Goal: Information Seeking & Learning: Check status

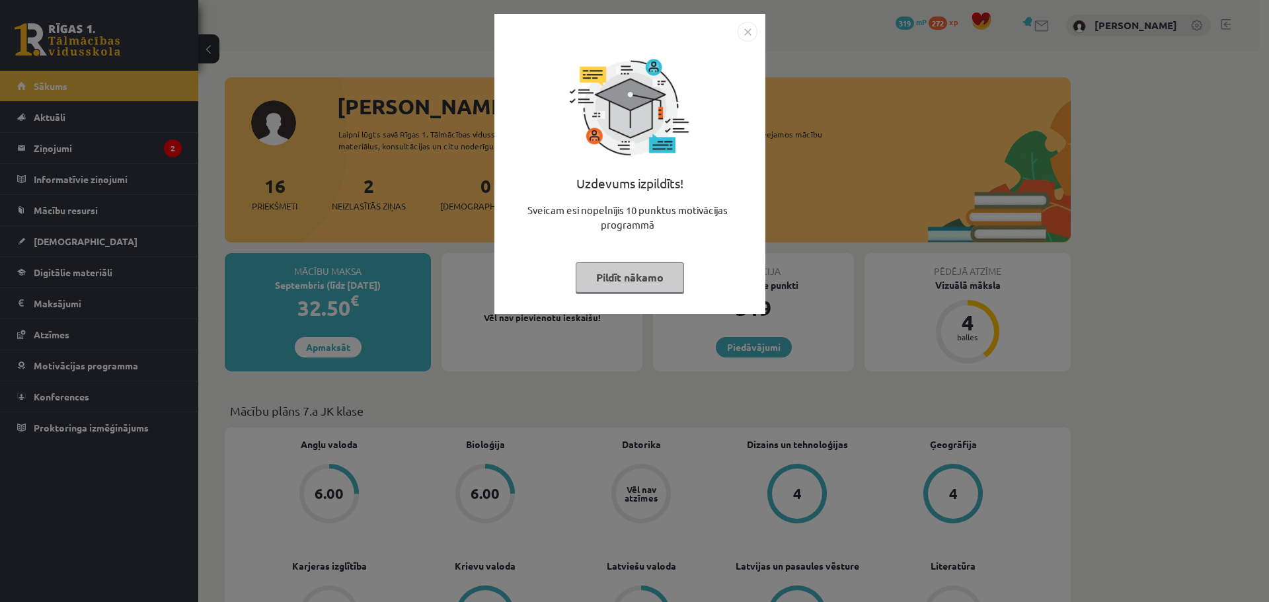
click at [316, 180] on div "Uzdevums izpildīts! Sveicam esi nopelnījis 10 punktus motivācijas programmā Pil…" at bounding box center [634, 301] width 1269 height 602
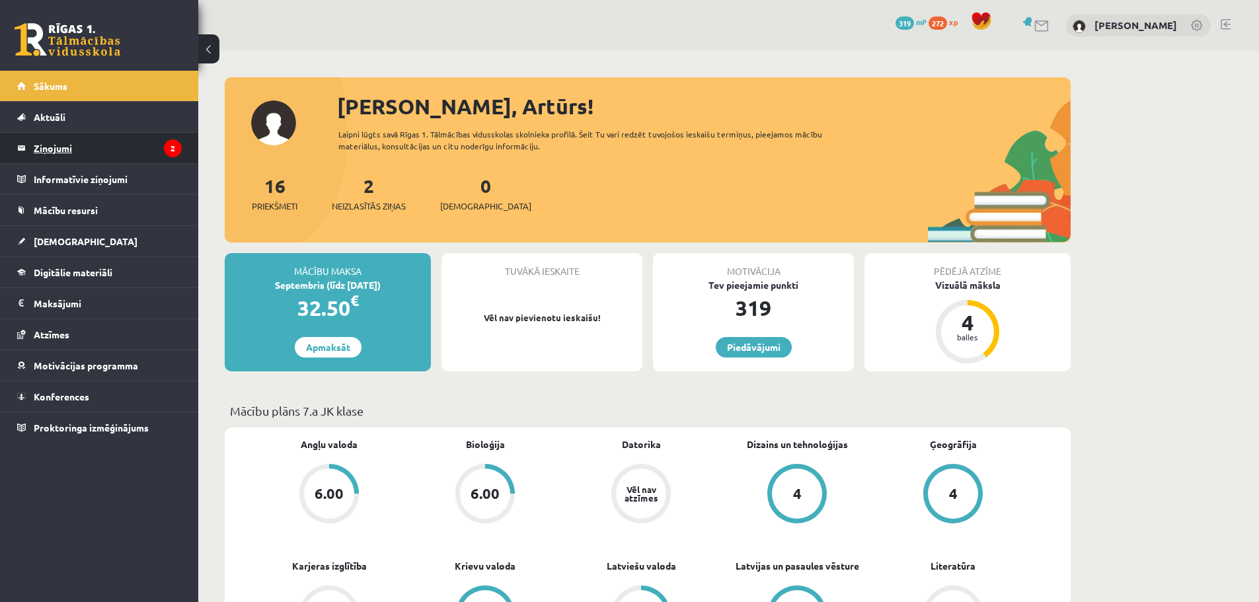
click at [135, 151] on legend "Ziņojumi 2" at bounding box center [108, 148] width 148 height 30
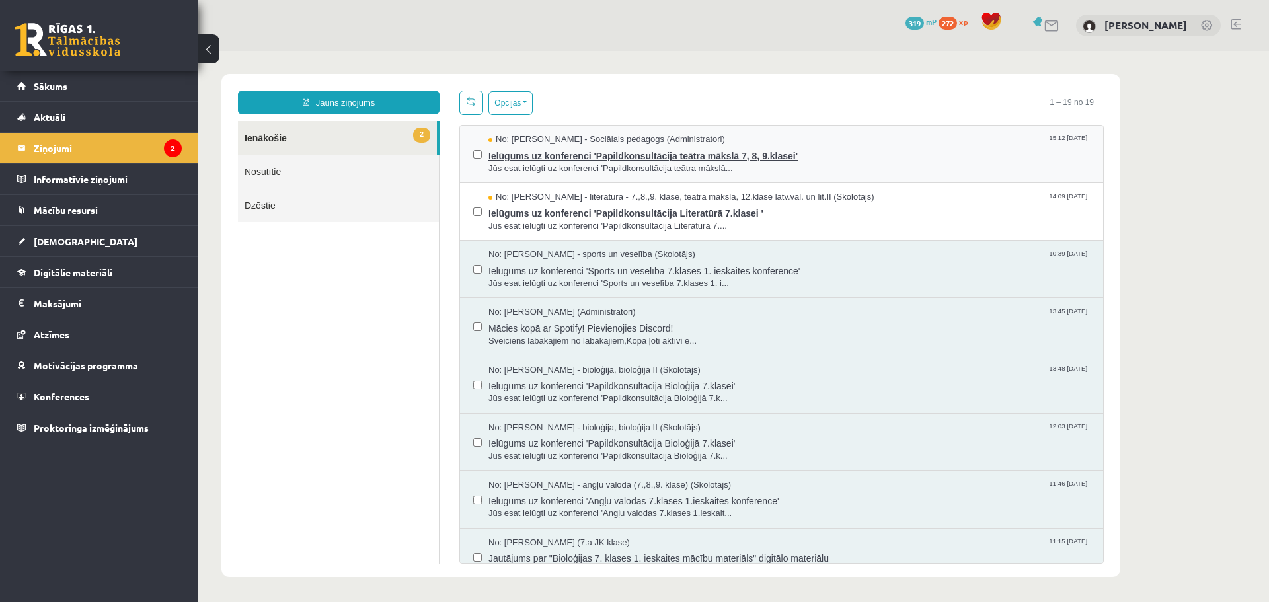
click at [604, 164] on span "Jūs esat ielūgti uz konferenci 'Papildkonsultācija teātra mākslā..." at bounding box center [788, 169] width 601 height 13
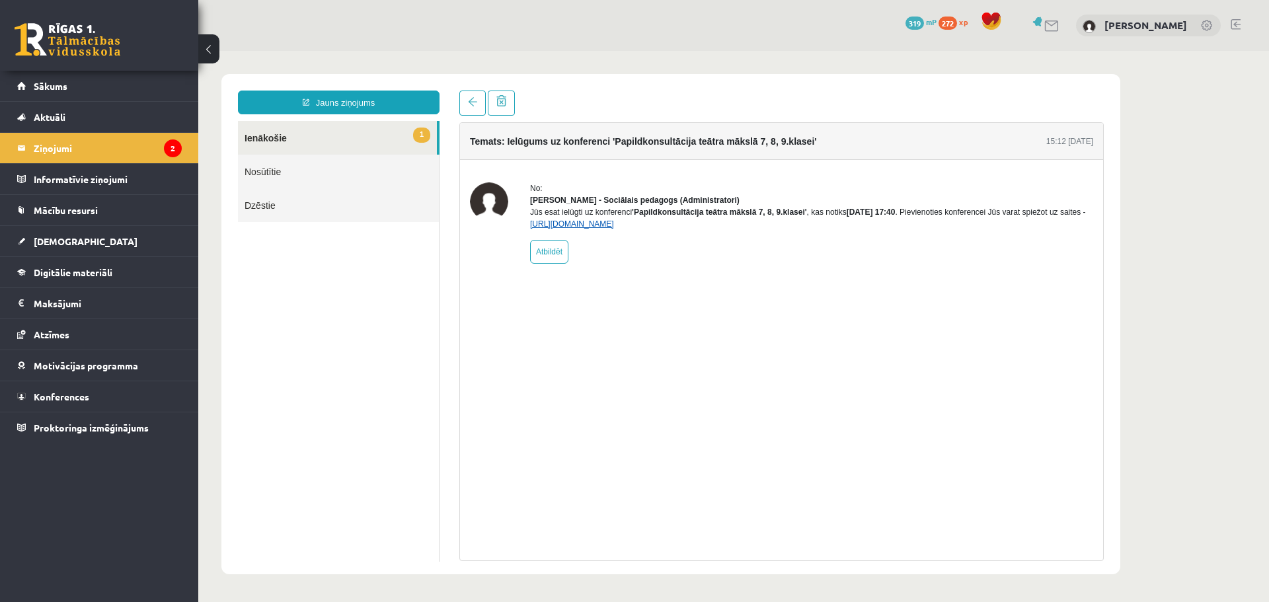
click at [614, 229] on link "https://eskola.r1tv.lv/conferences/5073/join" at bounding box center [572, 223] width 84 height 9
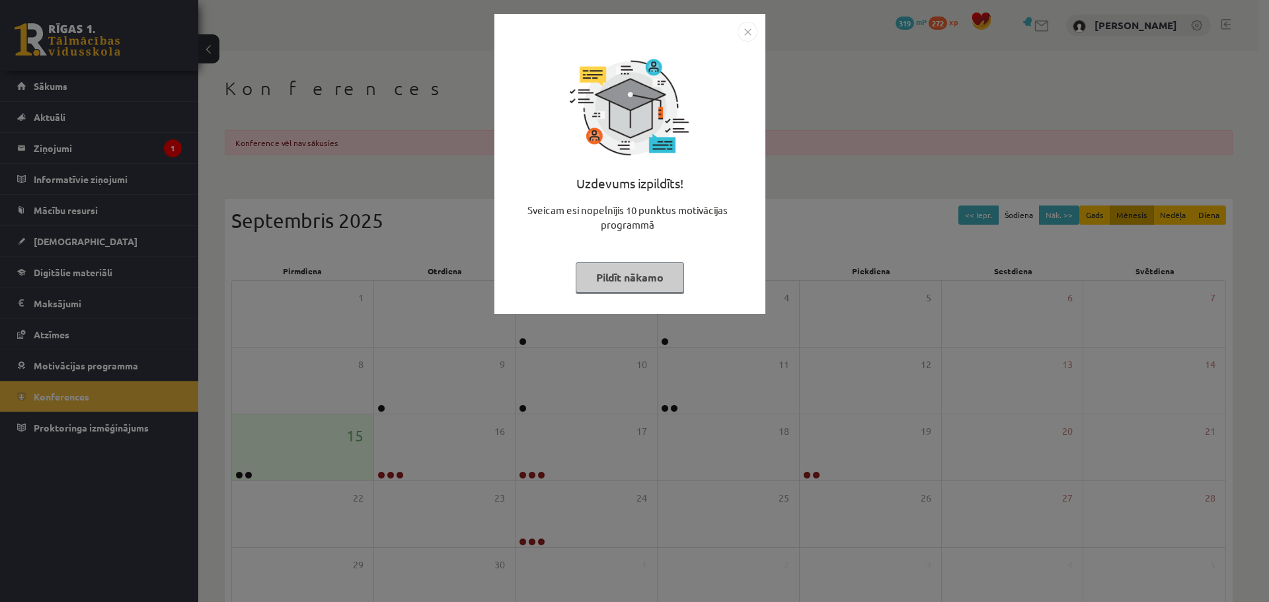
click at [607, 272] on button "Pildīt nākamo" at bounding box center [629, 277] width 108 height 30
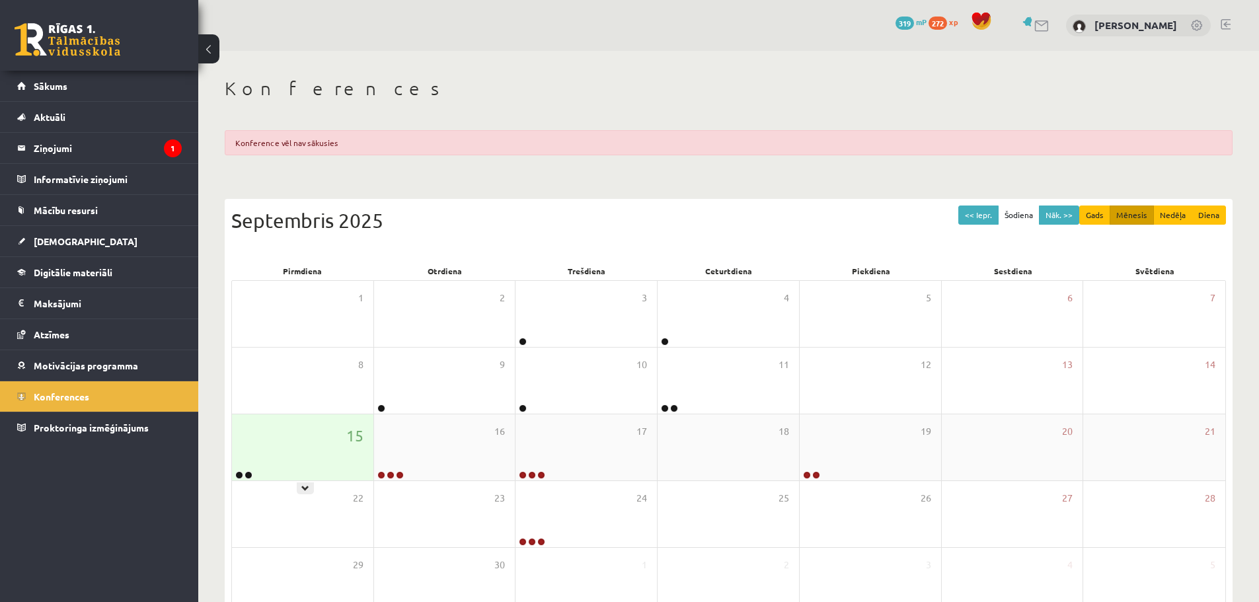
click at [291, 455] on div "15" at bounding box center [302, 447] width 141 height 66
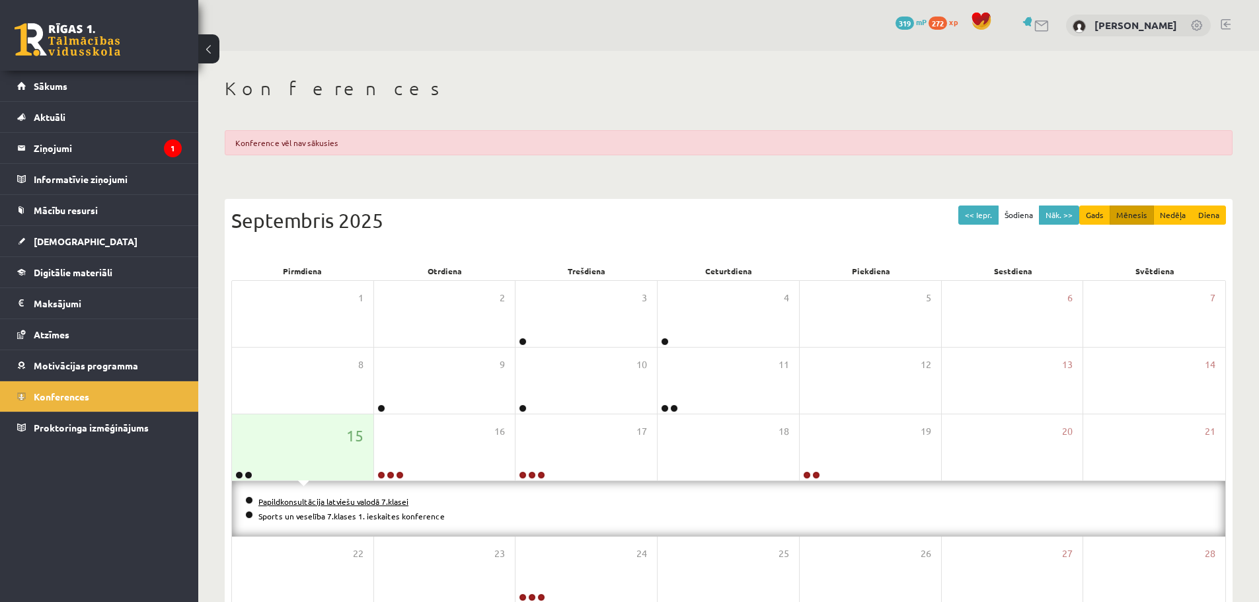
click at [332, 502] on link "Papildkonsultācija latviešu valodā 7.klasei" at bounding box center [333, 501] width 150 height 11
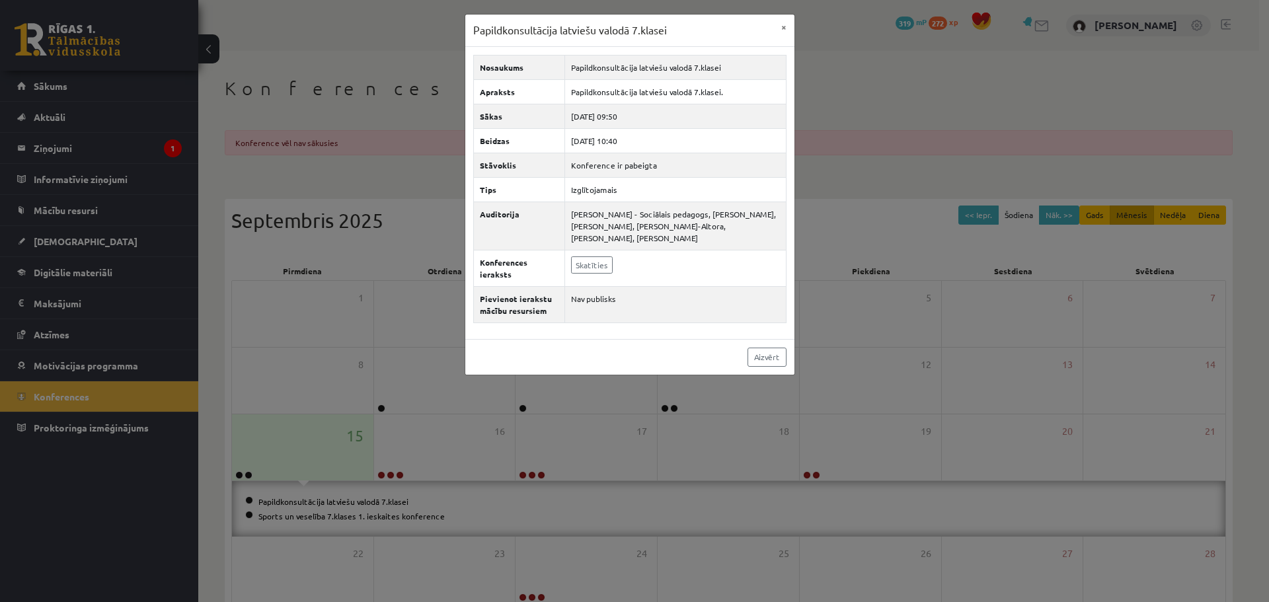
click at [358, 514] on div "Papildkonsultācija latviešu valodā 7.klasei × Nosaukums Papildkonsultācija latv…" at bounding box center [634, 301] width 1269 height 602
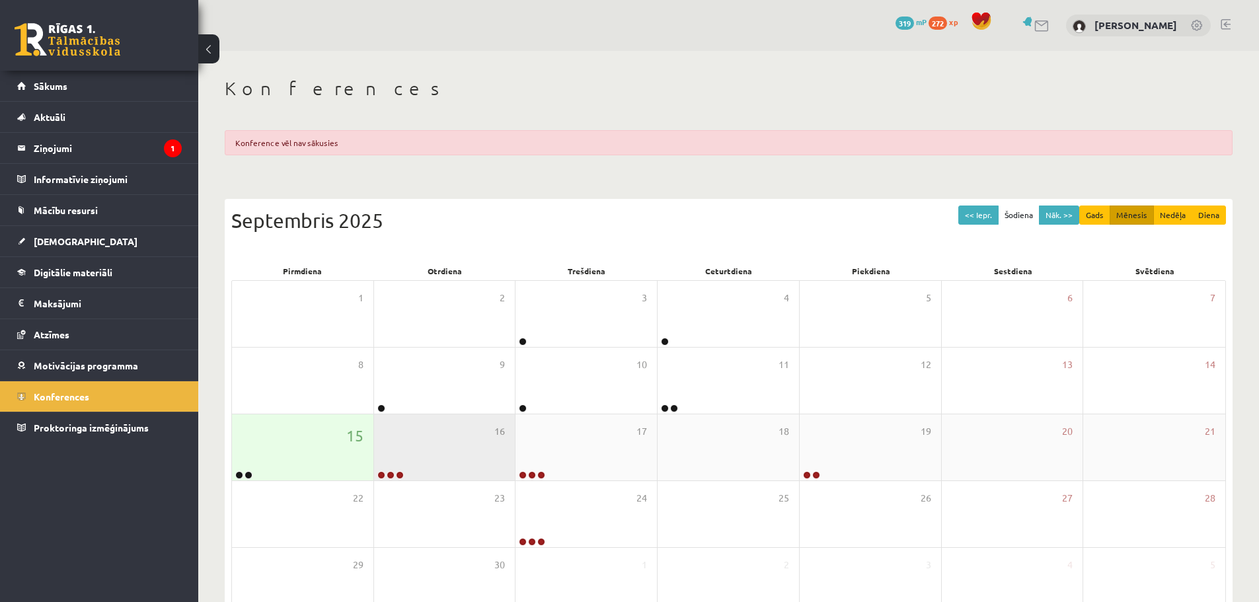
click at [420, 468] on div "16" at bounding box center [444, 447] width 141 height 66
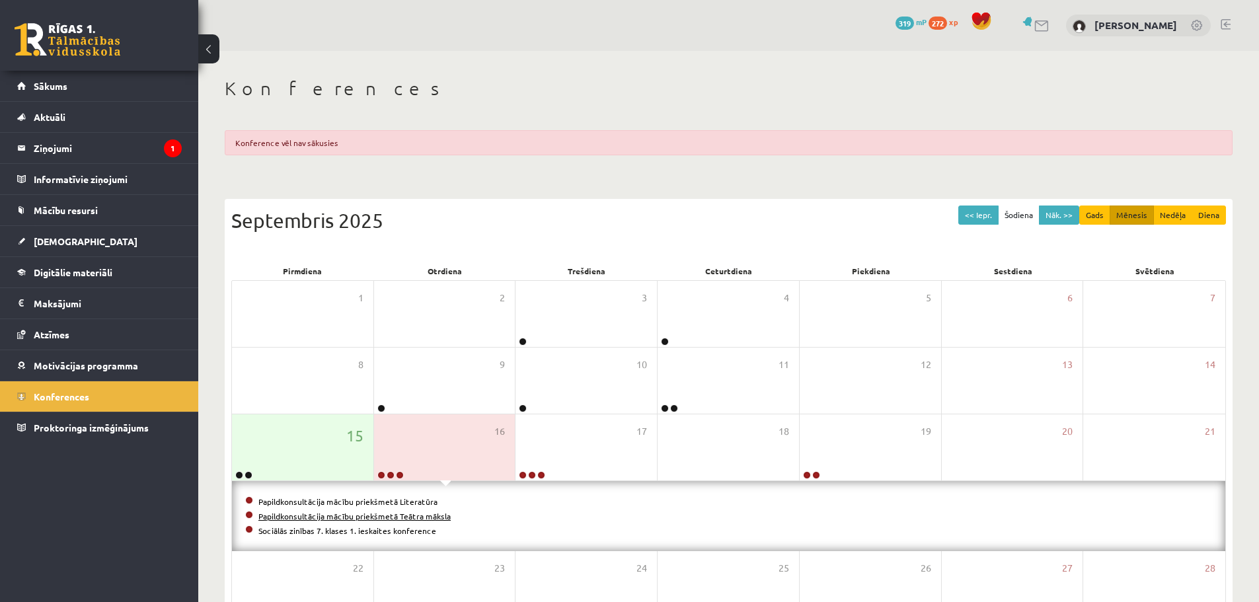
click at [314, 511] on link "Papildkonsultācija mācību priekšmetā Teātra māksla" at bounding box center [354, 516] width 192 height 11
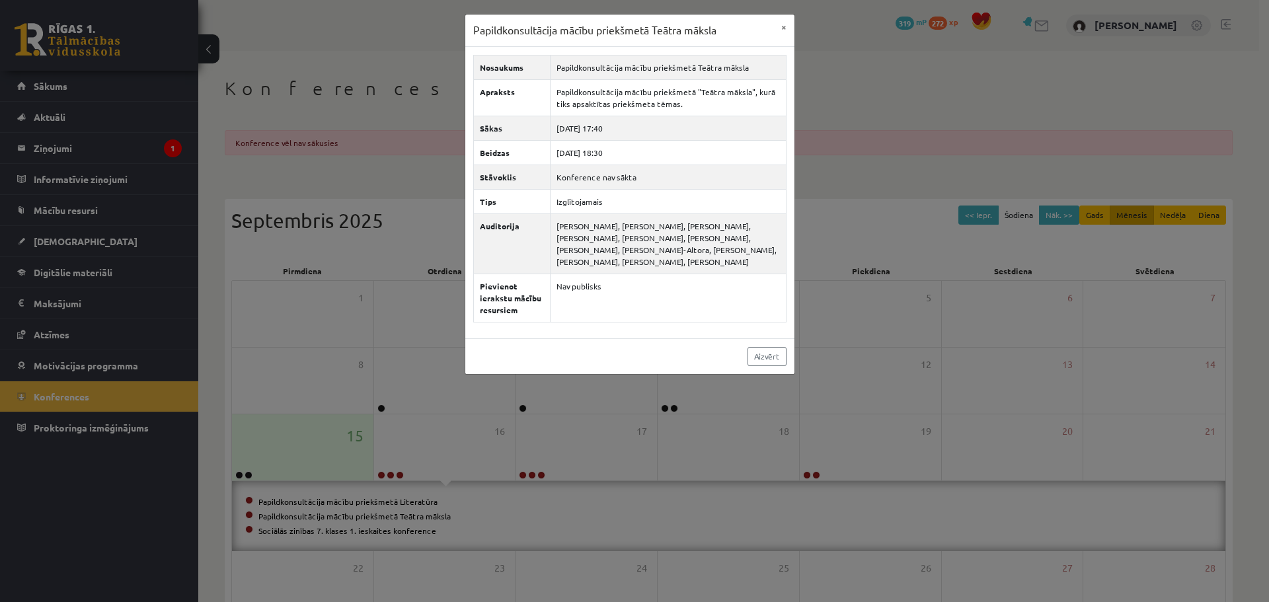
click at [284, 184] on div "Papildkonsultācija mācību priekšmetā Teātra māksla × Nosaukums Papildkonsultāci…" at bounding box center [634, 301] width 1269 height 602
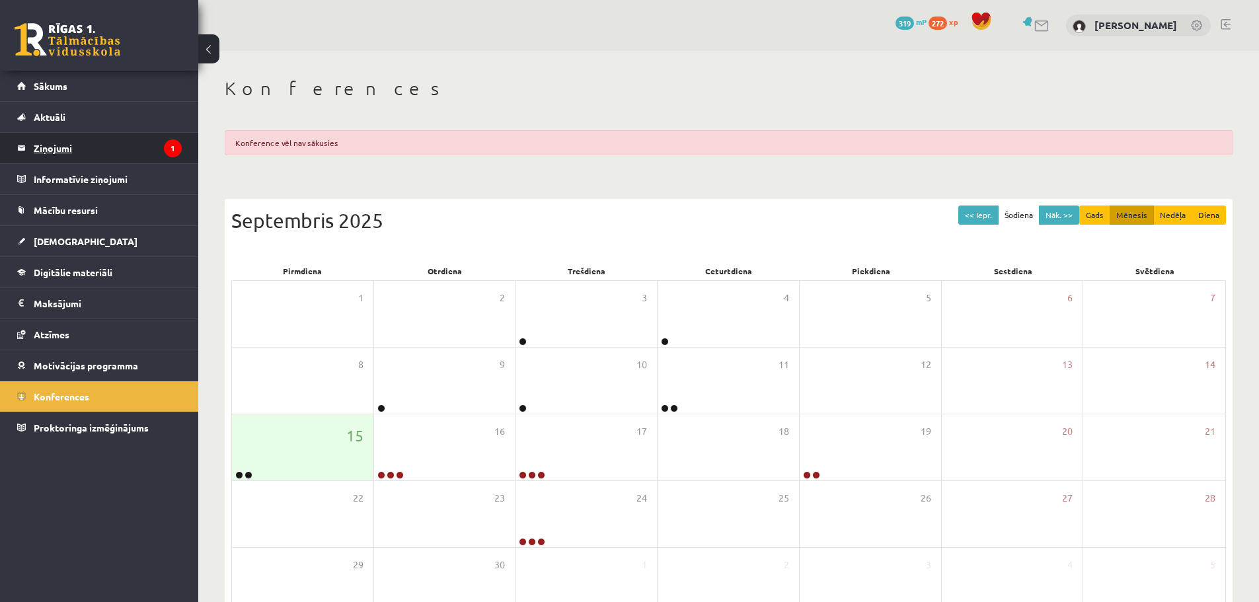
click at [120, 144] on legend "Ziņojumi 1" at bounding box center [108, 148] width 148 height 30
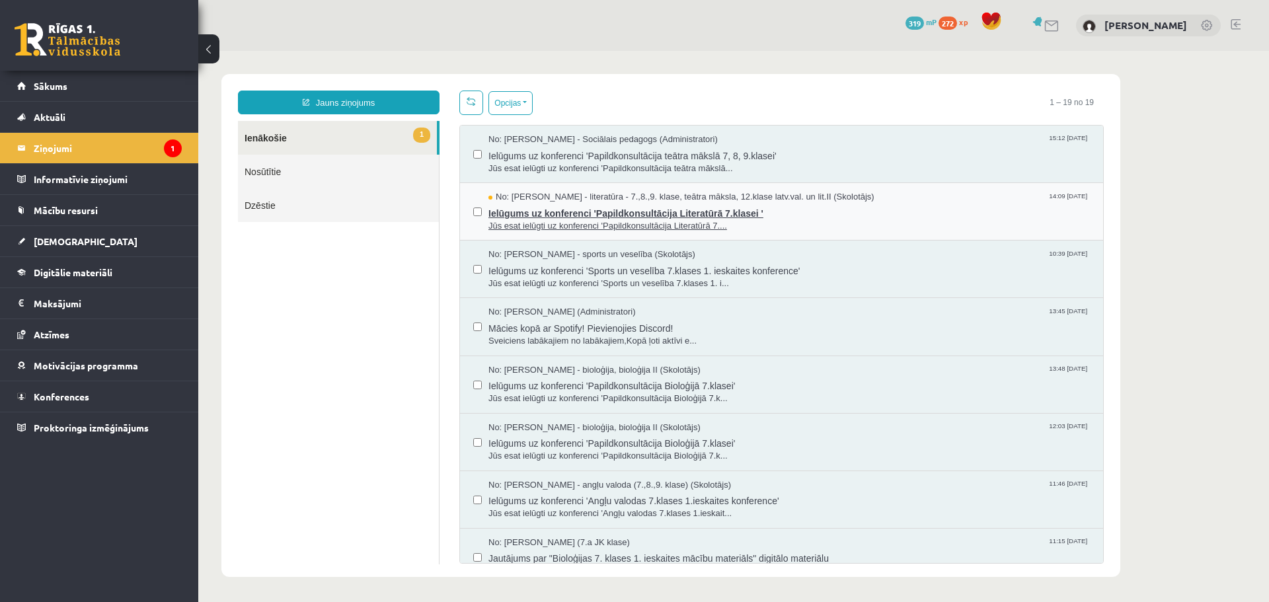
click at [520, 220] on span "Jūs esat ielūgti uz konferenci 'Papildkonsultācija Literatūrā 7...." at bounding box center [788, 226] width 601 height 13
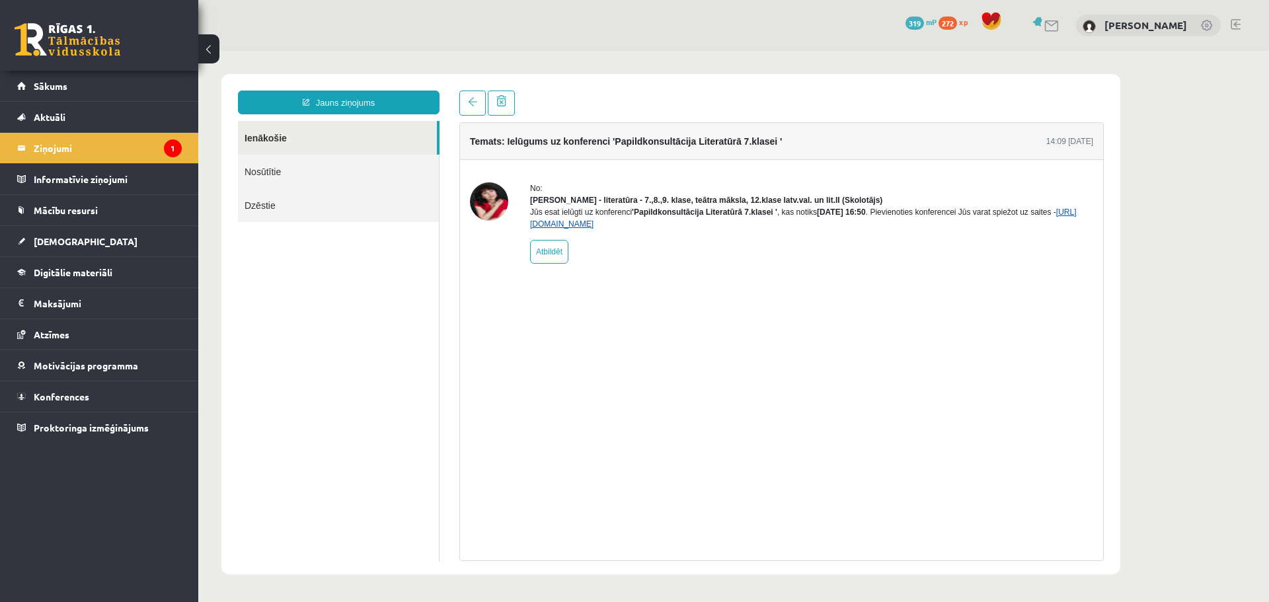
click at [572, 229] on link "https://eskola.r1tv.lv/conferences/5072/join" at bounding box center [803, 217] width 546 height 21
click at [93, 153] on legend "Ziņojumi 1" at bounding box center [108, 148] width 148 height 30
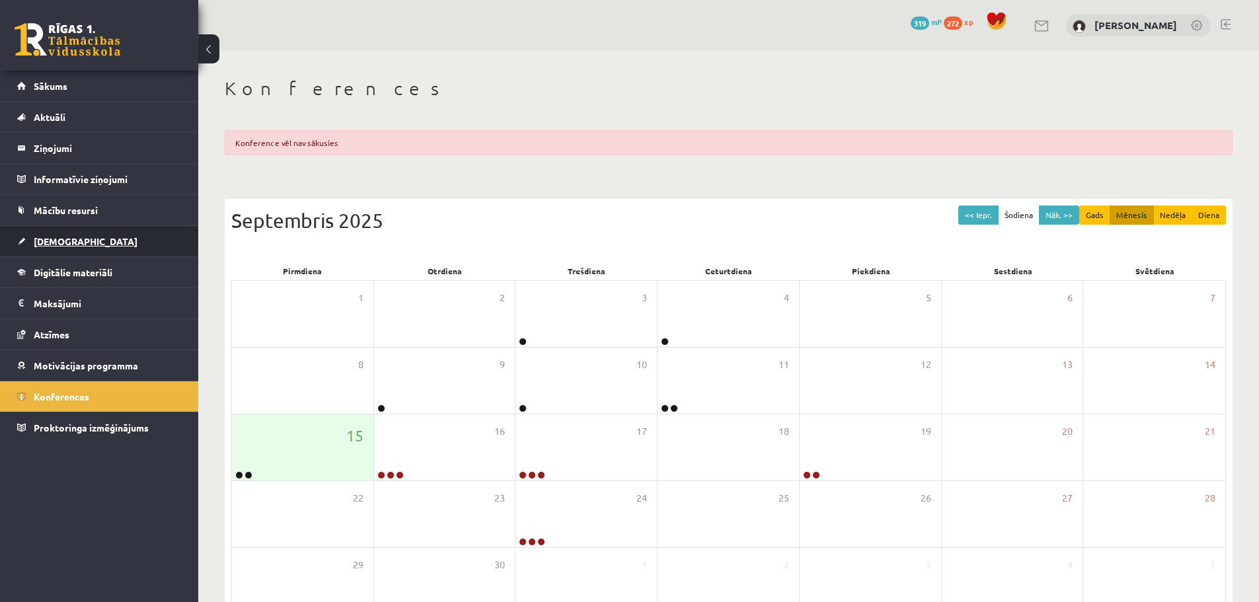
click at [95, 246] on link "[DEMOGRAPHIC_DATA]" at bounding box center [99, 241] width 165 height 30
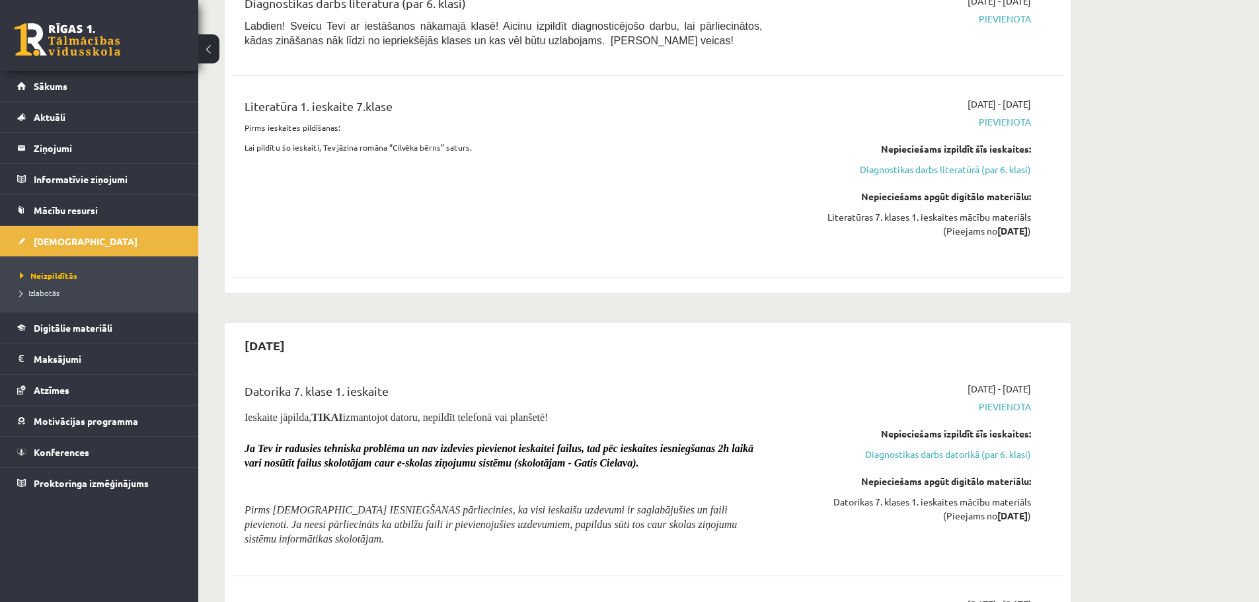
scroll to position [198, 0]
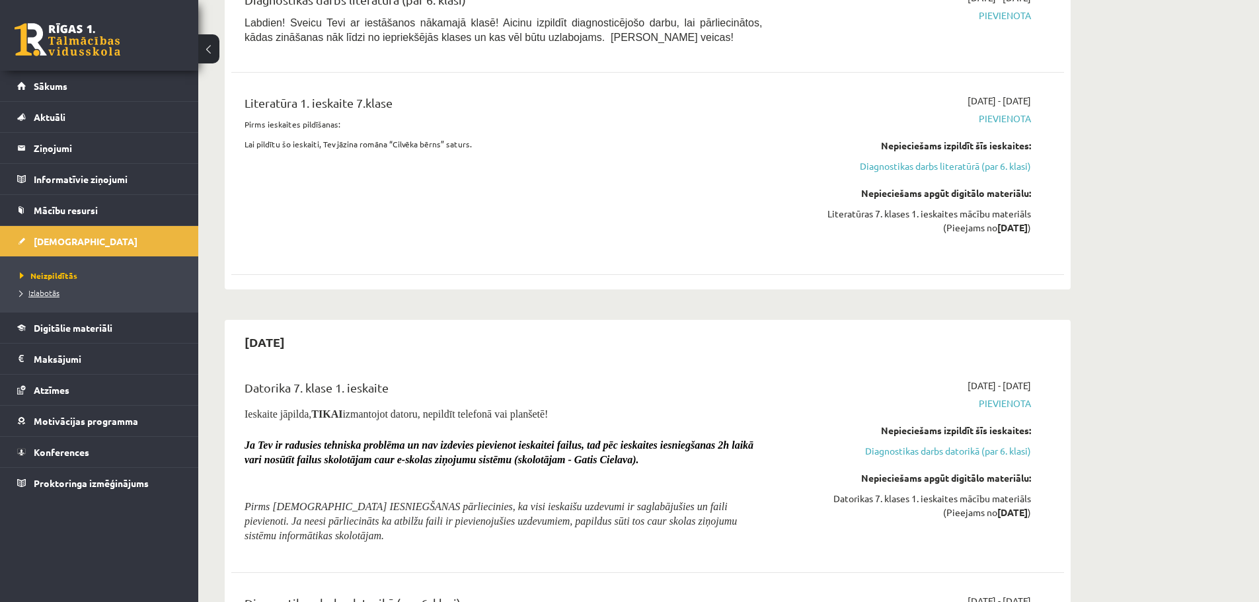
click at [47, 290] on span "Izlabotās" at bounding box center [40, 292] width 40 height 11
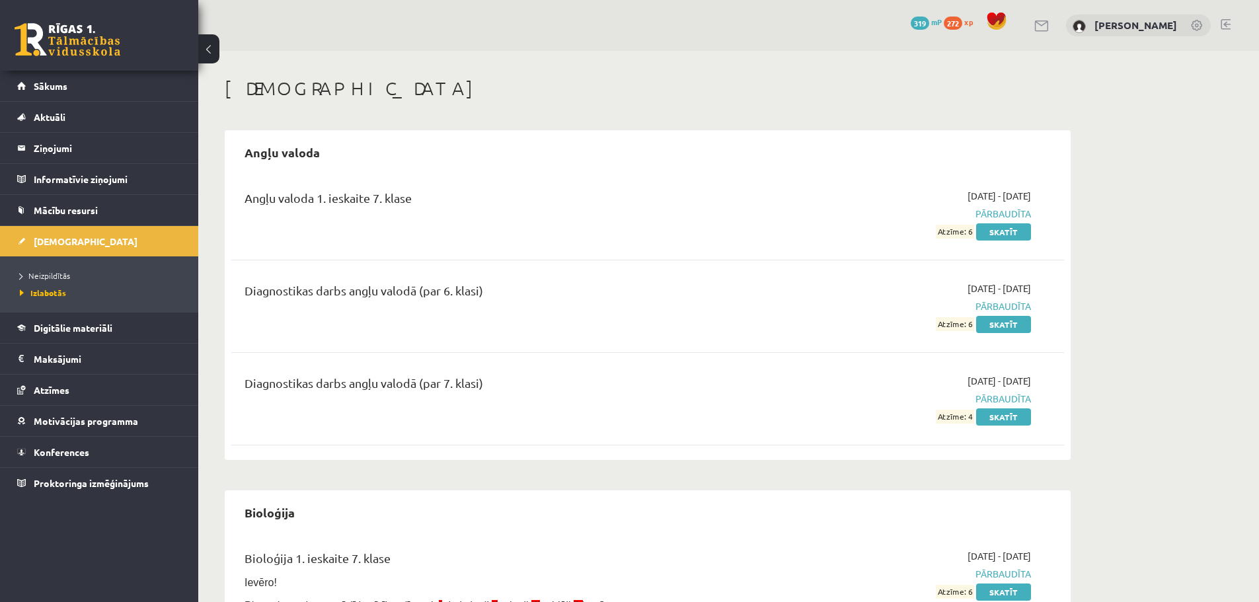
click at [948, 419] on span "Atzīme: 4" at bounding box center [955, 417] width 38 height 14
click at [959, 328] on span "Atzīme: 6" at bounding box center [955, 324] width 38 height 14
click at [959, 326] on span "Atzīme: 6" at bounding box center [955, 324] width 38 height 14
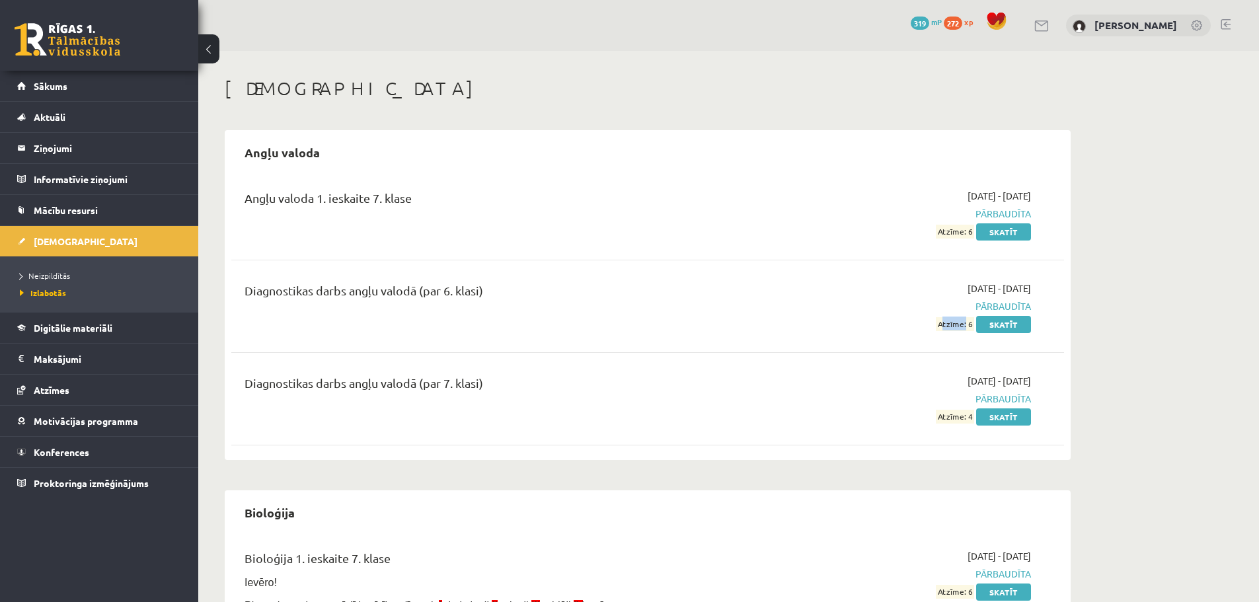
click at [959, 326] on span "Atzīme: 6" at bounding box center [955, 324] width 38 height 14
click at [949, 323] on span "Atzīme: 6" at bounding box center [955, 324] width 38 height 14
click at [954, 325] on span "Atzīme: 6" at bounding box center [955, 324] width 38 height 14
click at [955, 318] on span "Atzīme: 6" at bounding box center [955, 324] width 38 height 14
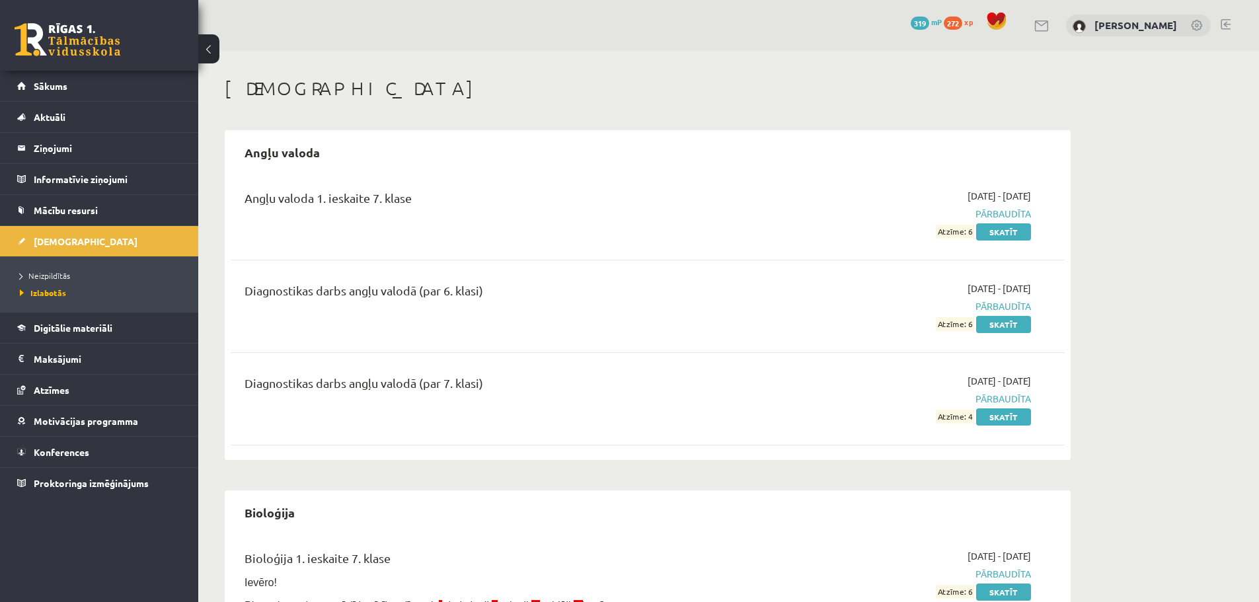
click at [957, 322] on span "Atzīme: 6" at bounding box center [955, 324] width 38 height 14
click at [949, 230] on span "Atzīme: 6" at bounding box center [955, 232] width 38 height 14
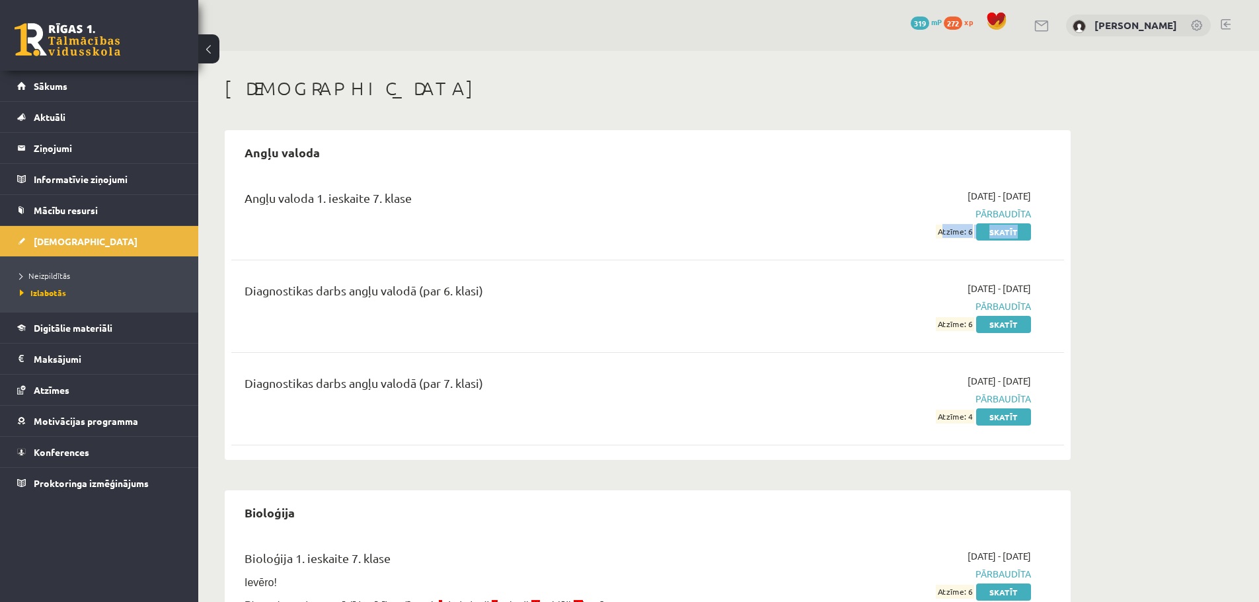
click at [949, 230] on span "Atzīme: 6" at bounding box center [955, 232] width 38 height 14
click at [950, 322] on span "Atzīme: 6" at bounding box center [955, 324] width 38 height 14
click at [951, 233] on span "Atzīme: 6" at bounding box center [955, 232] width 38 height 14
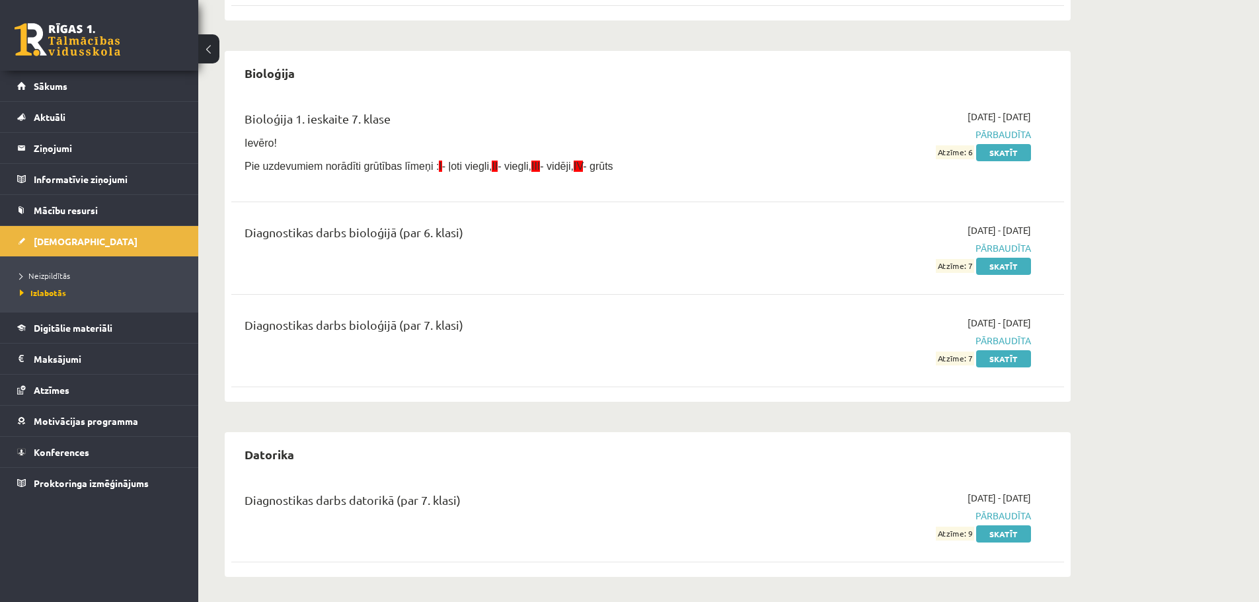
scroll to position [529, 0]
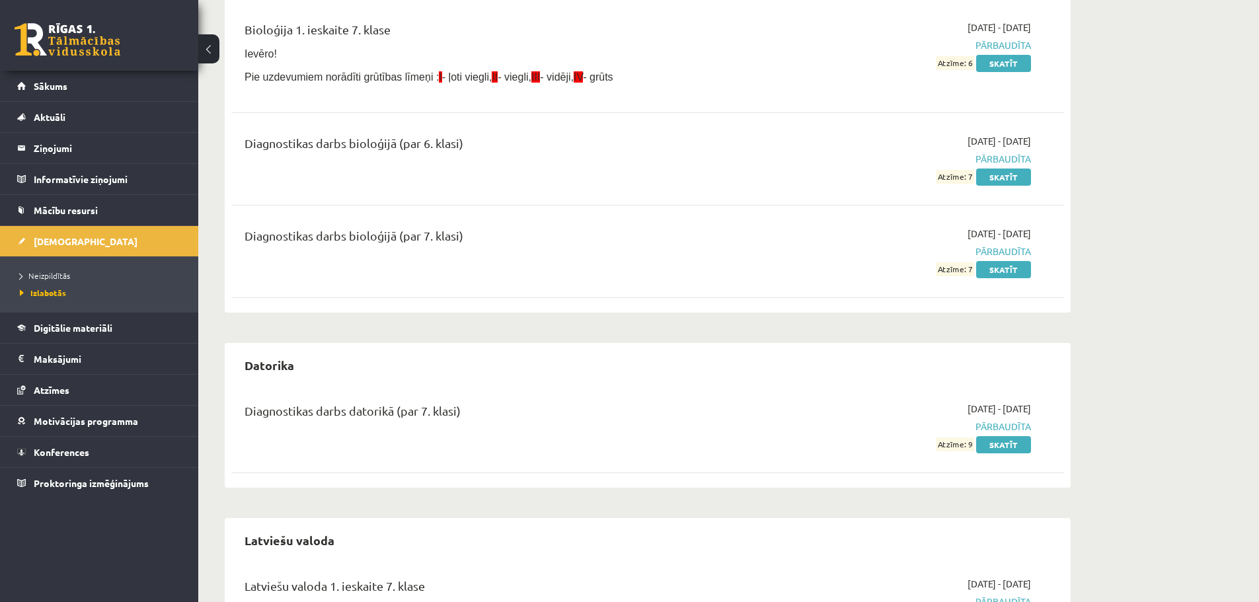
click at [953, 440] on span "Atzīme: 9" at bounding box center [955, 444] width 38 height 14
click at [952, 441] on span "Atzīme: 9" at bounding box center [955, 444] width 38 height 14
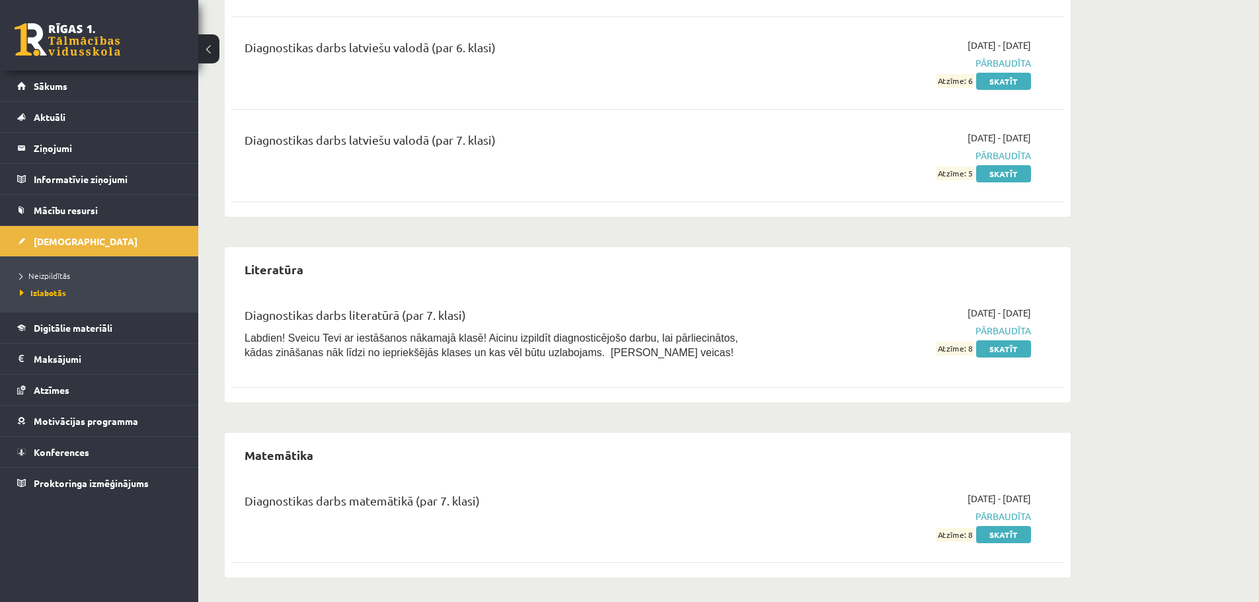
scroll to position [1176, 0]
